Goal: Transaction & Acquisition: Download file/media

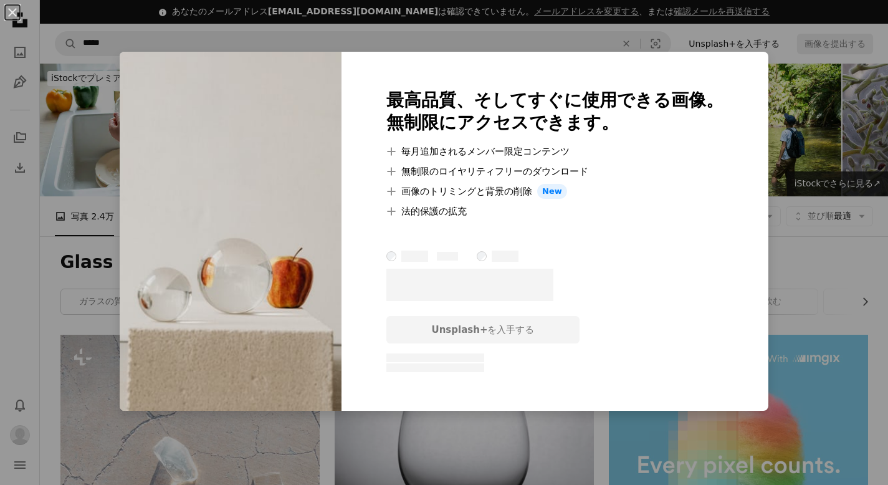
scroll to position [8874, 0]
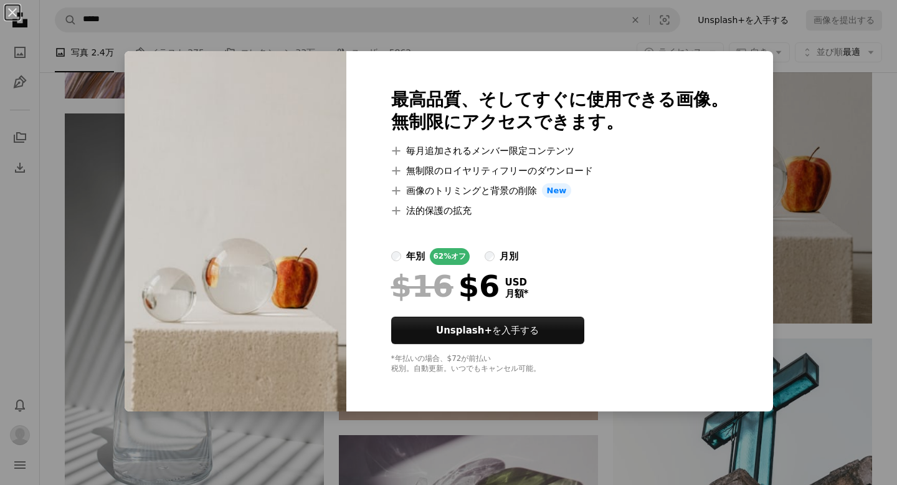
click at [795, 249] on div "An X shape 最高品質、そしてすぐに使用できる画像。 無制限にアクセスできます。 A plus sign 毎月追加されるメンバー限定コンテンツ A p…" at bounding box center [448, 242] width 897 height 485
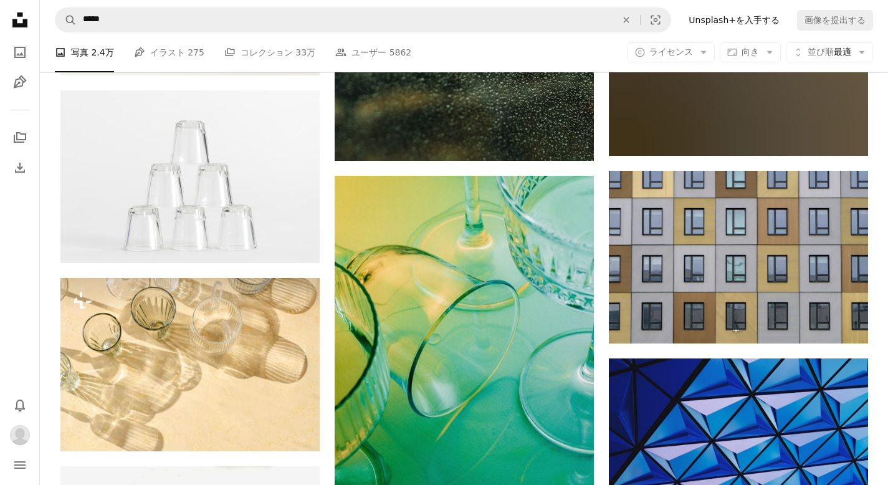
scroll to position [12779, 0]
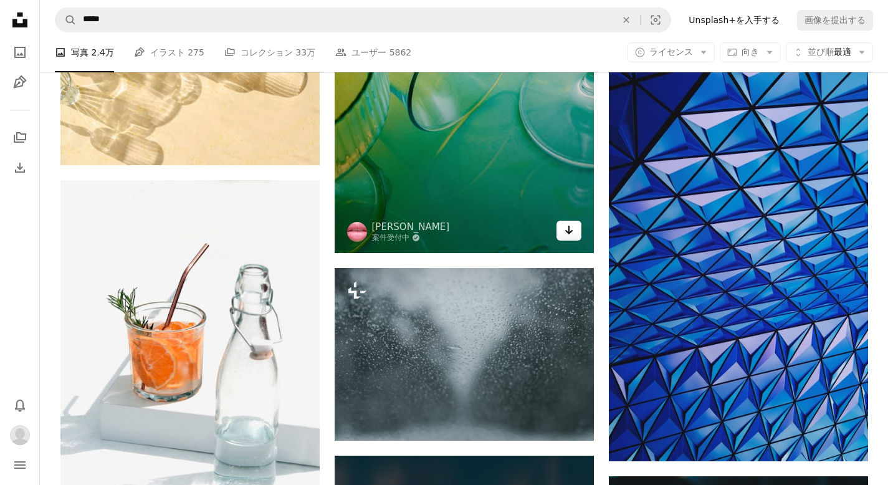
click at [564, 232] on icon "Arrow pointing down" at bounding box center [569, 229] width 10 height 15
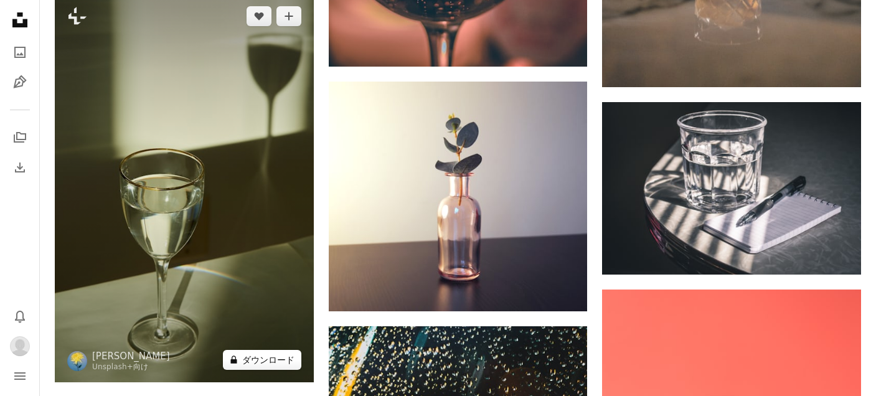
scroll to position [13545, 0]
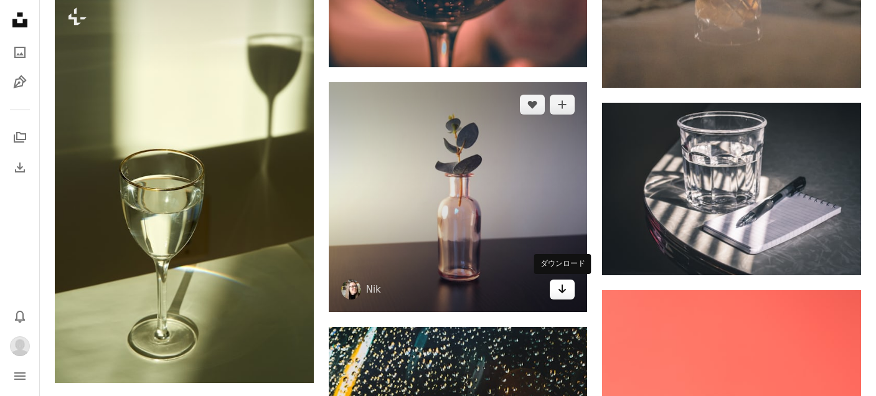
click at [560, 285] on icon "Arrow pointing down" at bounding box center [562, 289] width 10 height 15
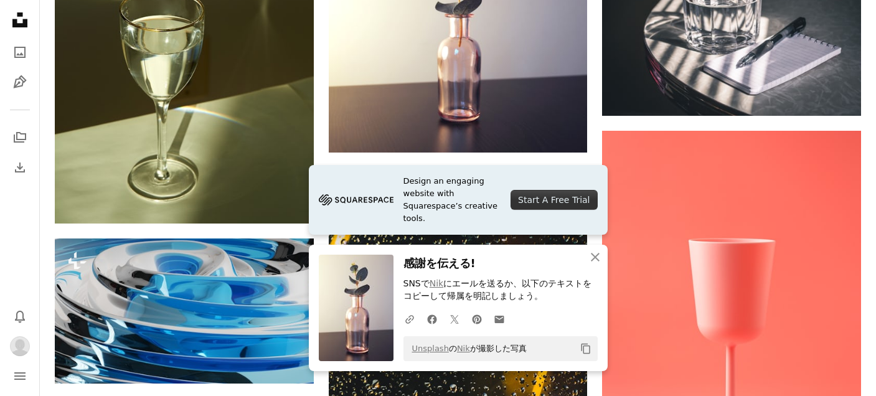
scroll to position [13972, 0]
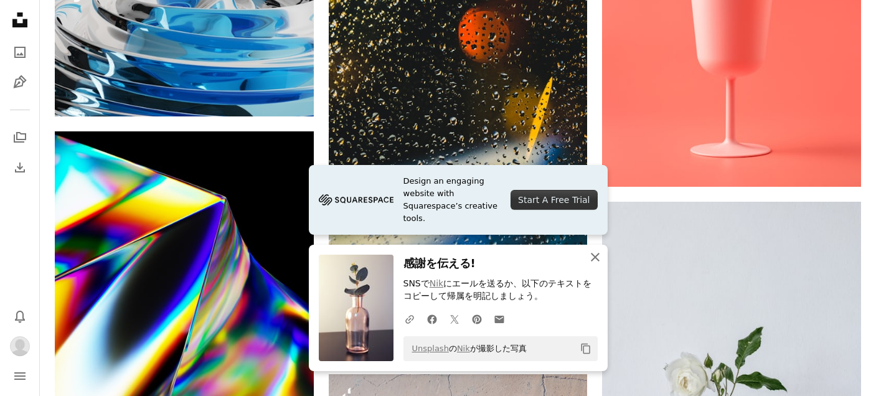
click at [594, 260] on icon "An X shape" at bounding box center [595, 257] width 15 height 15
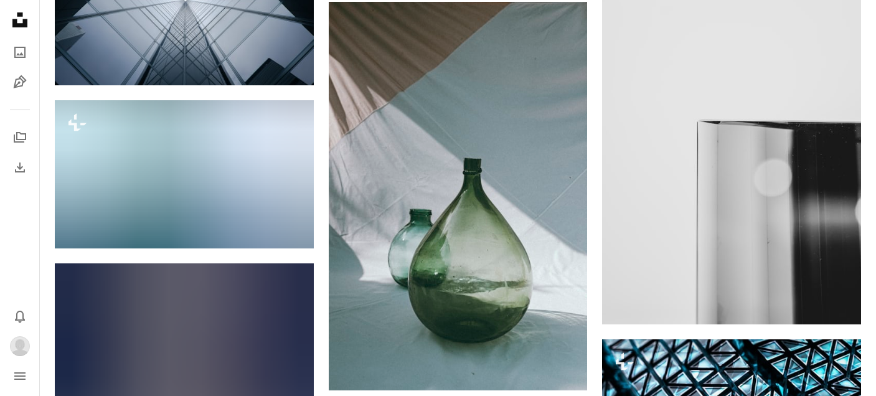
scroll to position [16024, 0]
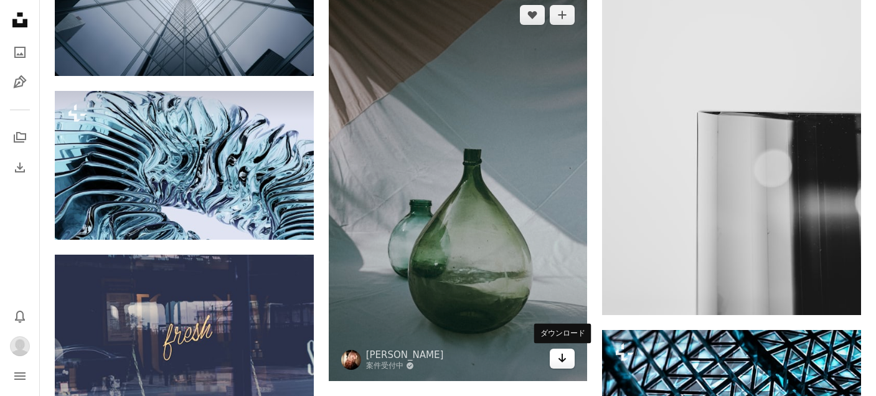
click at [564, 359] on icon "ダウンロード" at bounding box center [563, 358] width 8 height 9
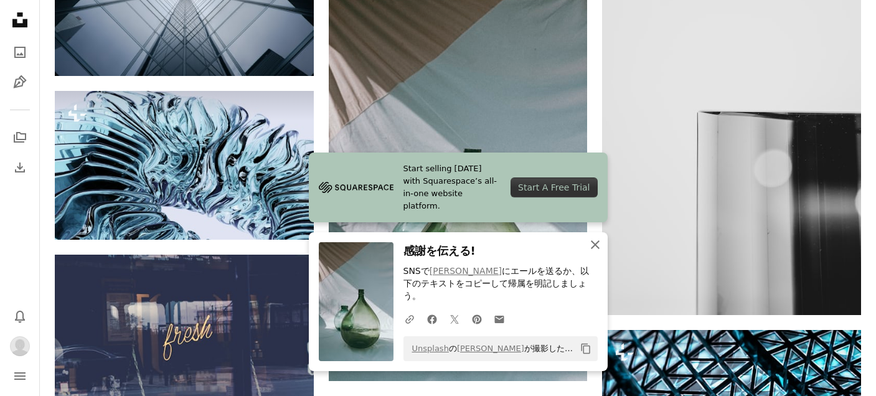
click at [593, 249] on icon "button" at bounding box center [595, 244] width 9 height 9
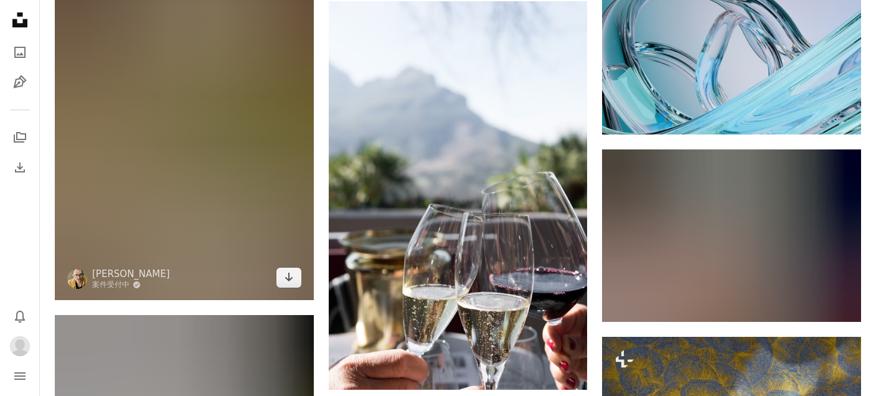
scroll to position [19062, 0]
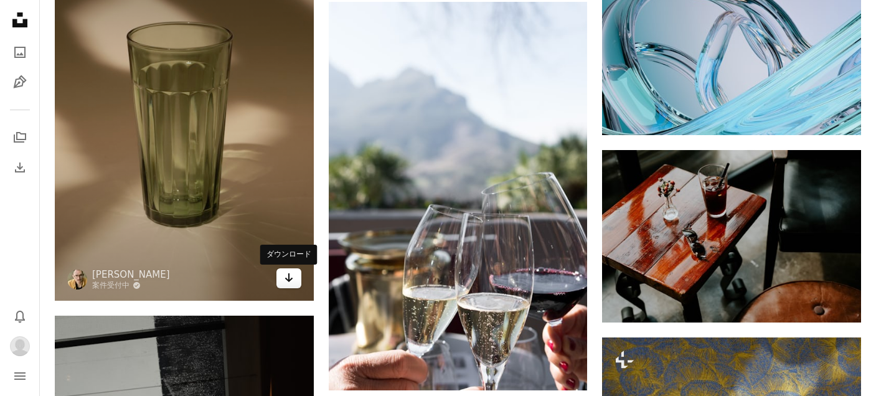
click at [287, 276] on icon "Arrow pointing down" at bounding box center [289, 277] width 10 height 15
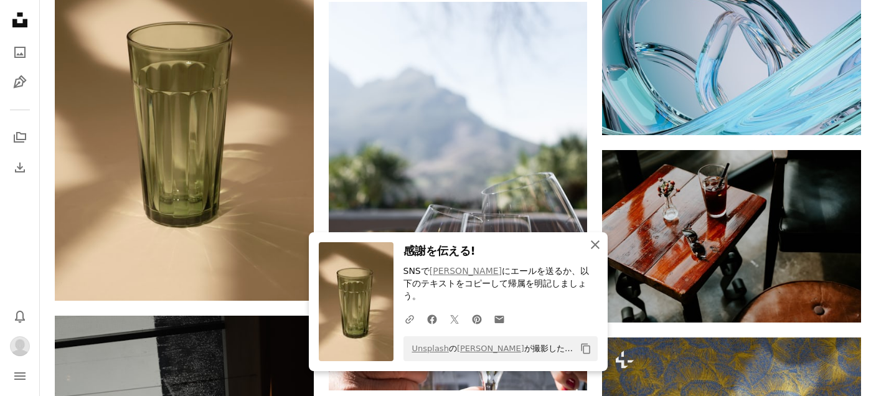
click at [589, 252] on icon "An X shape" at bounding box center [595, 244] width 15 height 15
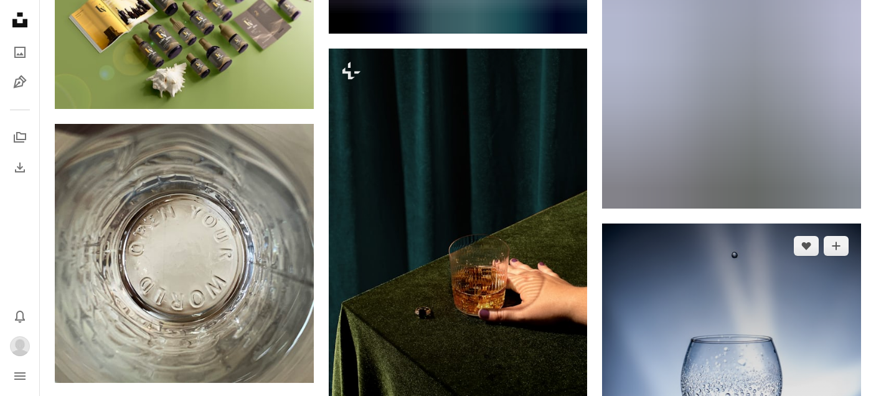
scroll to position [23394, 0]
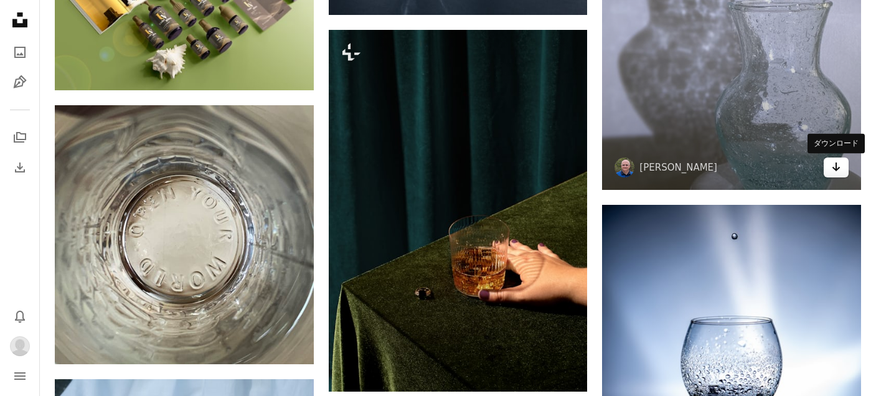
click at [839, 178] on link "Arrow pointing down" at bounding box center [836, 168] width 25 height 20
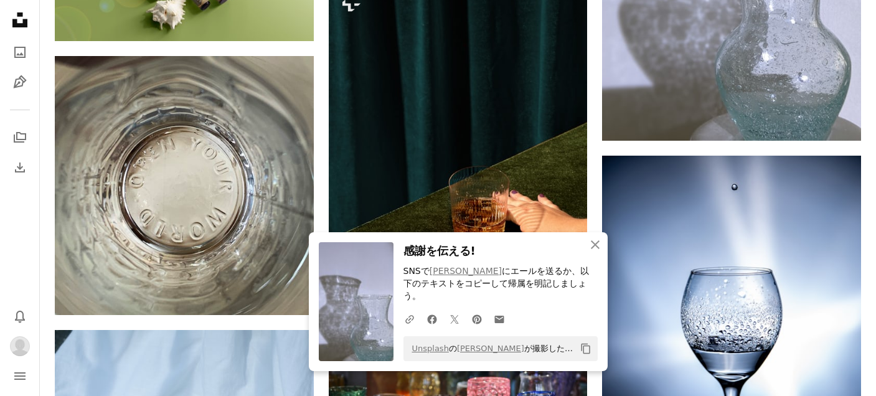
scroll to position [23496, 0]
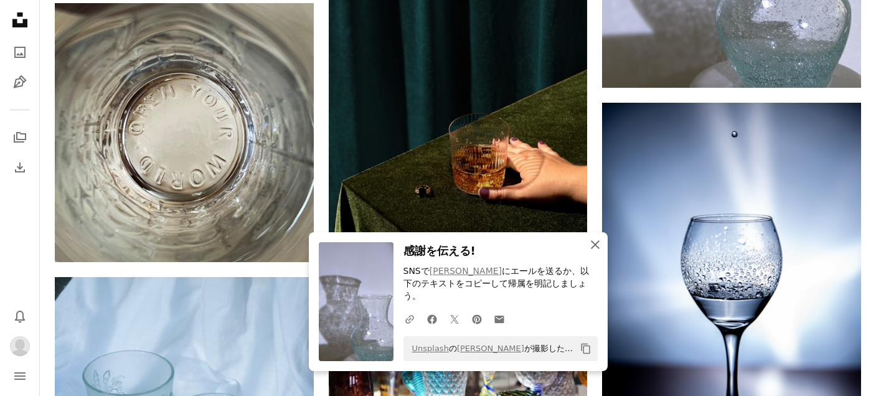
click at [594, 252] on icon "An X shape" at bounding box center [595, 244] width 15 height 15
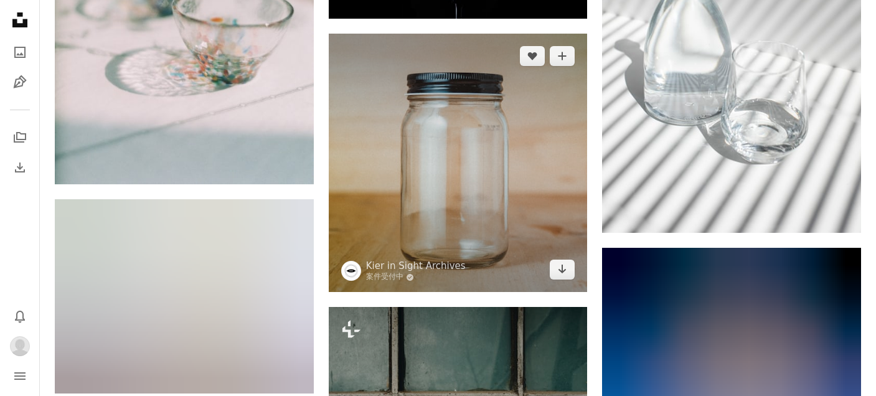
scroll to position [16661, 0]
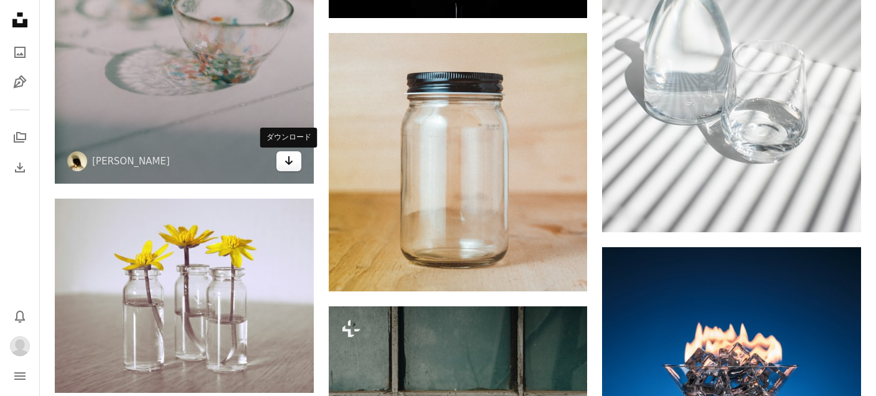
click at [287, 156] on icon "Arrow pointing down" at bounding box center [289, 160] width 10 height 15
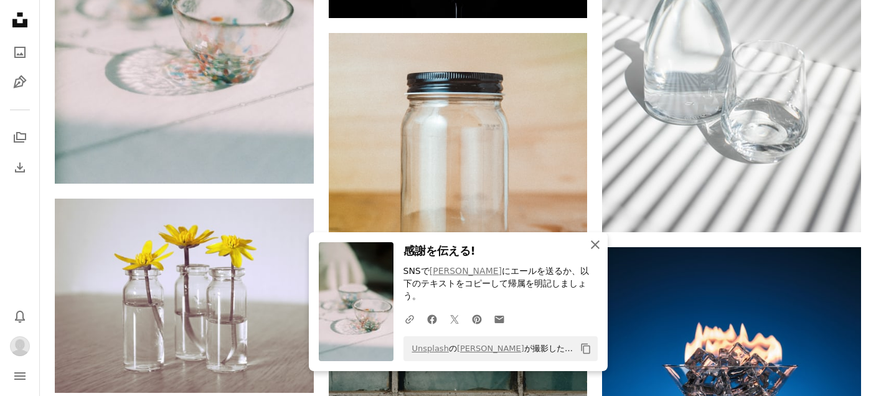
click at [589, 252] on icon "An X shape" at bounding box center [595, 244] width 15 height 15
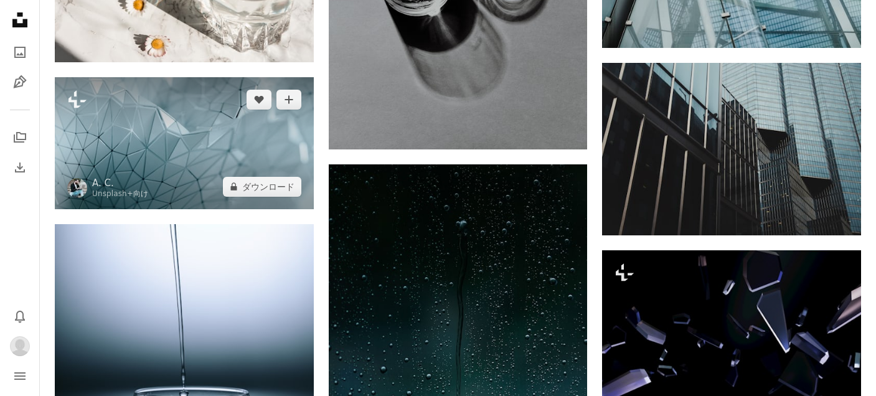
scroll to position [6408, 0]
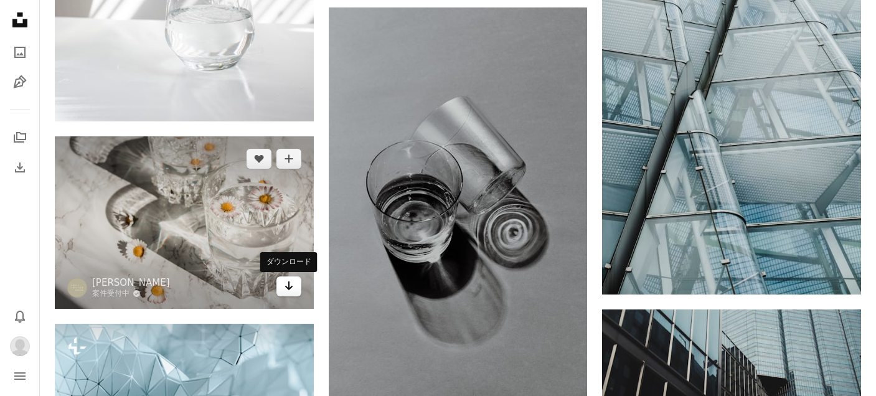
click at [295, 289] on link "Arrow pointing down" at bounding box center [289, 287] width 25 height 20
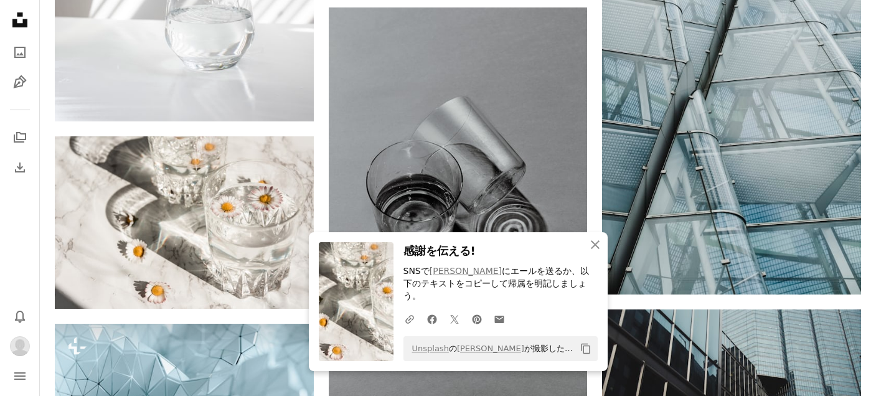
click at [20, 26] on icon at bounding box center [19, 19] width 15 height 15
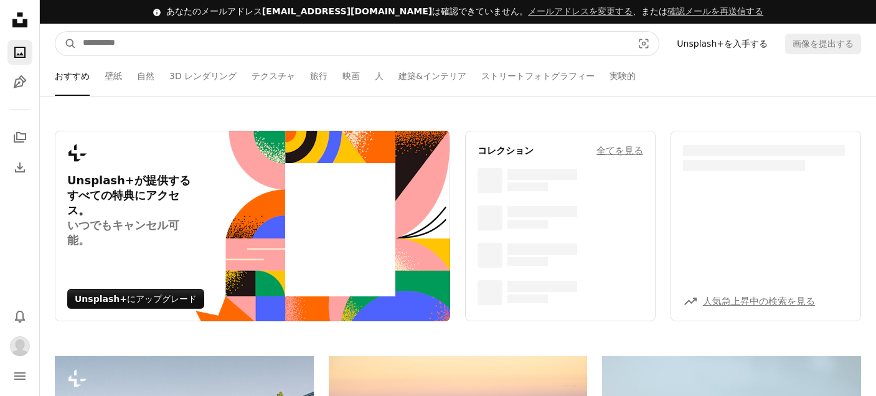
click at [257, 50] on input "サイト内でビジュアルを探す" at bounding box center [353, 44] width 552 height 24
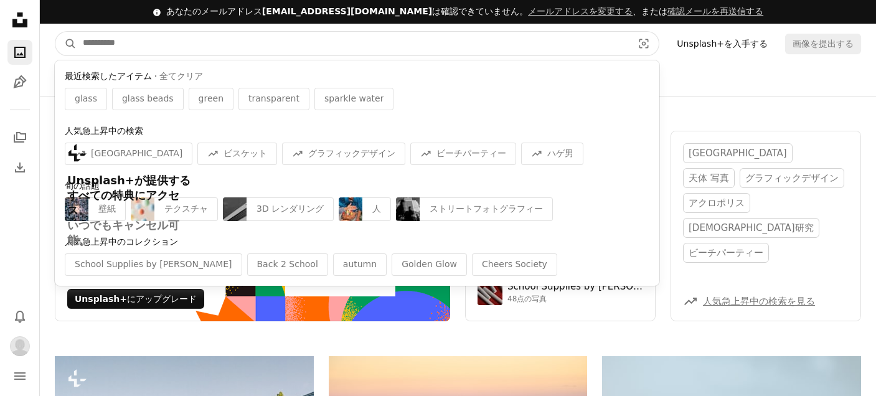
paste input "**********"
type input "**********"
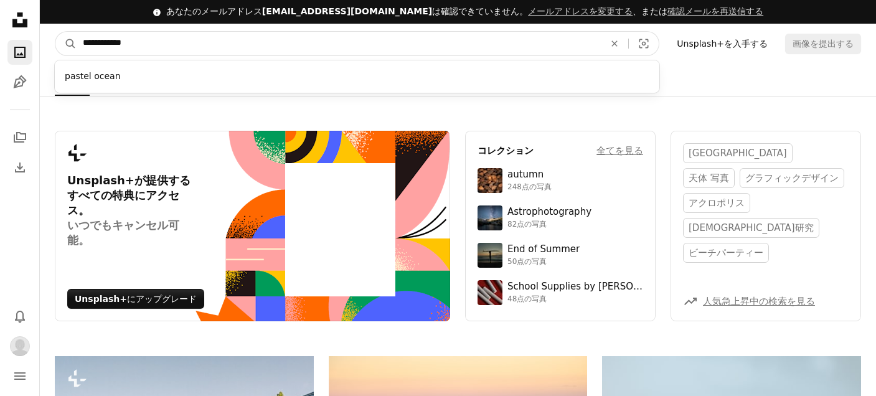
click button "A magnifying glass" at bounding box center [65, 44] width 21 height 24
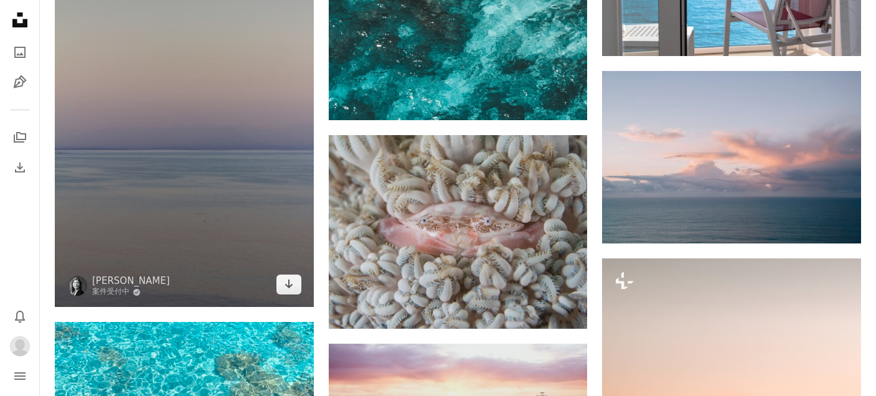
scroll to position [790, 0]
click at [290, 296] on img at bounding box center [184, 113] width 259 height 388
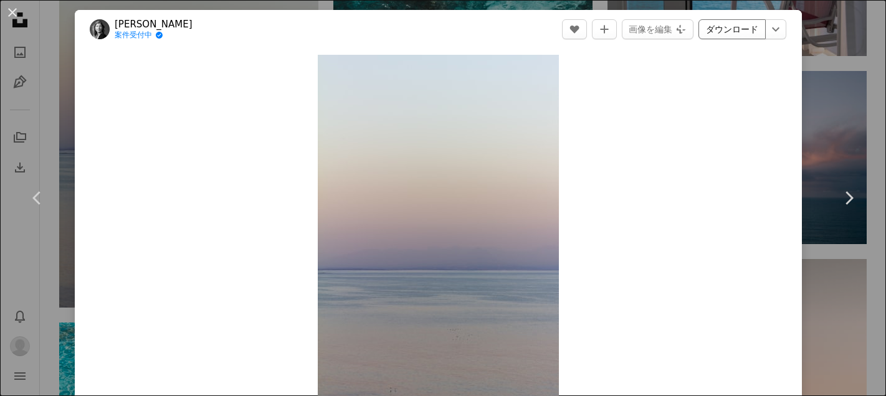
click at [749, 29] on link "ダウンロード" at bounding box center [731, 29] width 67 height 20
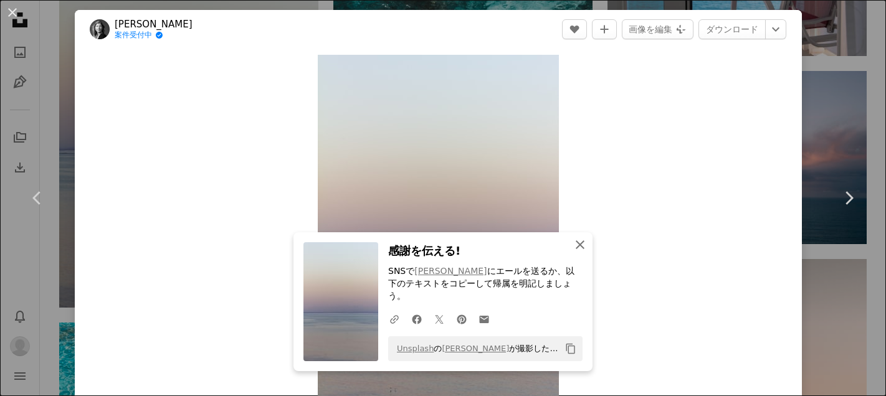
click at [576, 249] on icon "button" at bounding box center [580, 244] width 9 height 9
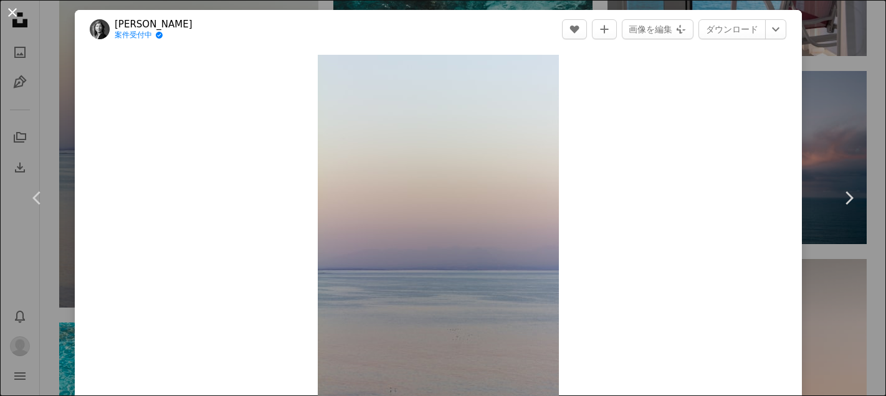
click at [12, 11] on button "An X shape" at bounding box center [12, 12] width 15 height 15
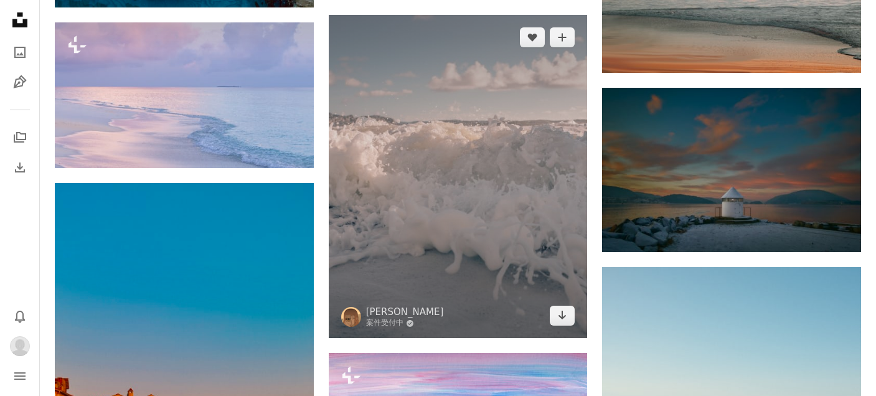
scroll to position [1300, 0]
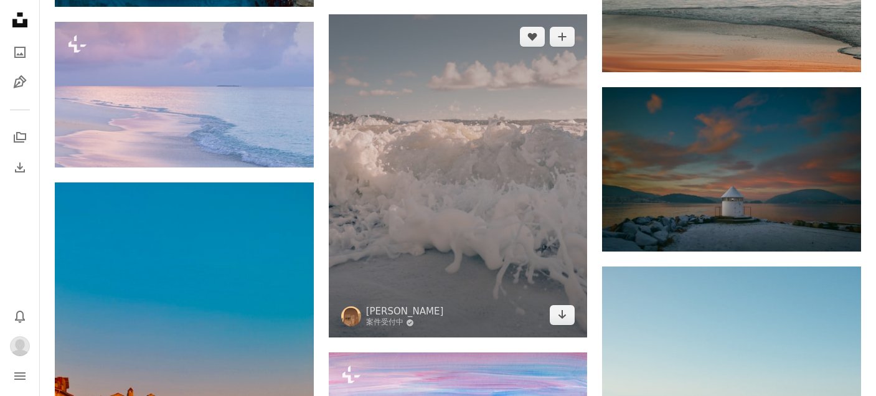
click at [549, 320] on img at bounding box center [458, 176] width 259 height 324
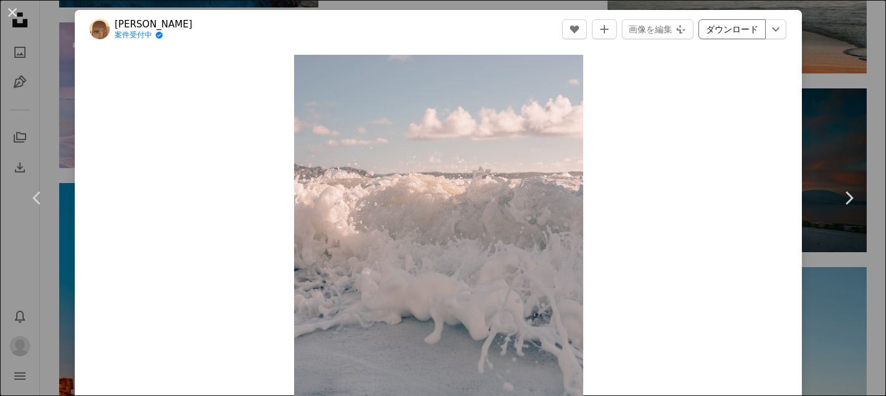
click at [714, 26] on link "ダウンロード" at bounding box center [731, 29] width 67 height 20
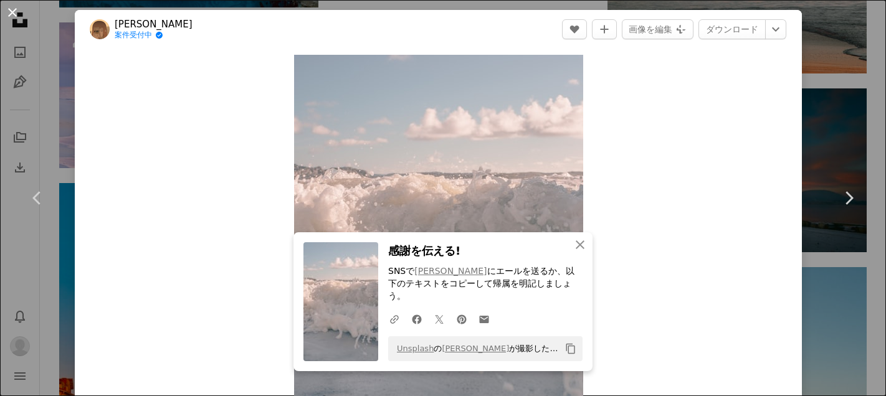
click at [14, 9] on button "An X shape" at bounding box center [12, 12] width 15 height 15
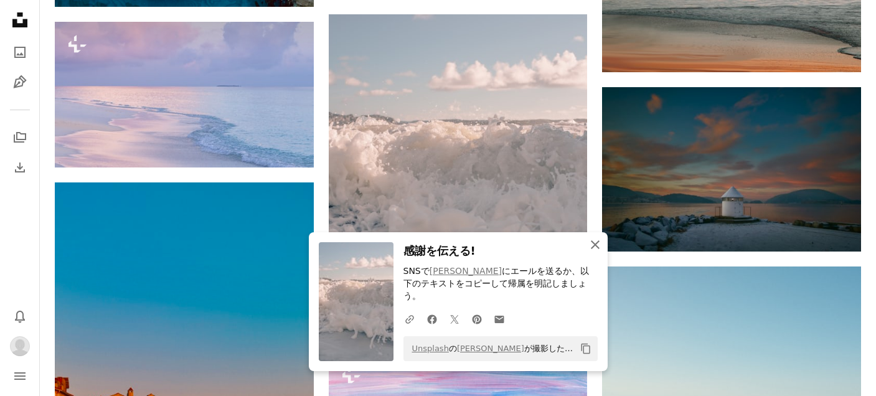
click at [595, 248] on icon "An X shape" at bounding box center [595, 244] width 15 height 15
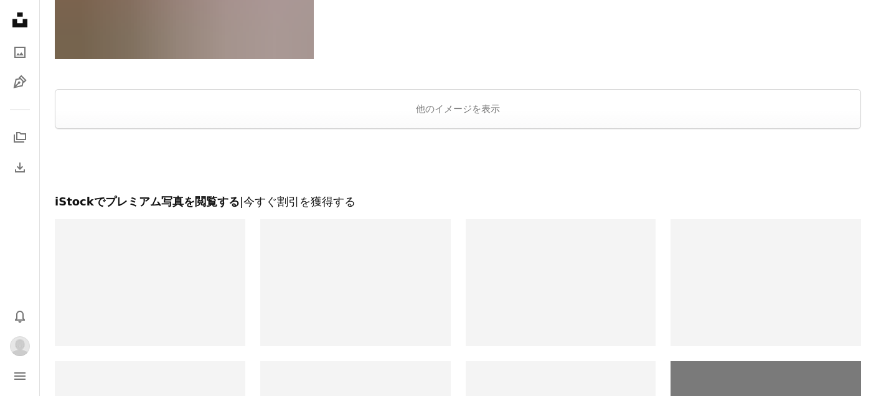
scroll to position [2216, 0]
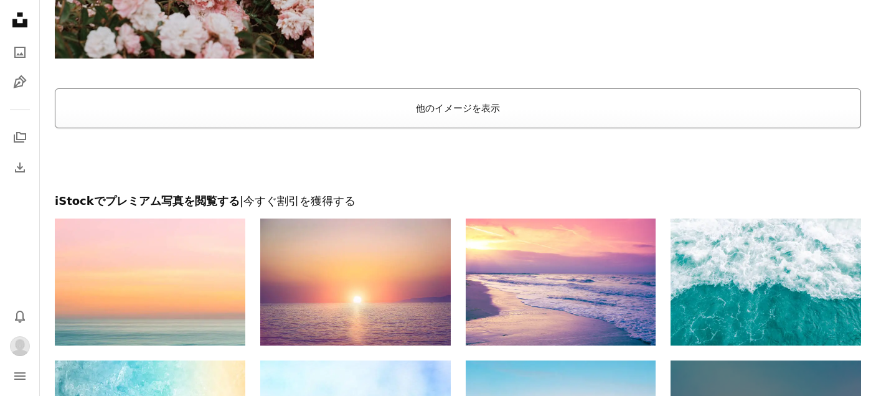
click at [502, 121] on button "他のイメージを表示" at bounding box center [458, 108] width 807 height 40
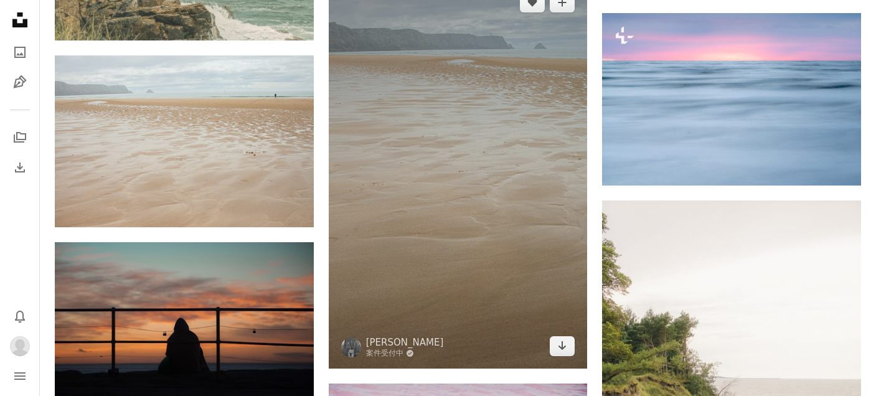
scroll to position [4107, 0]
